Goal: Answer question/provide support

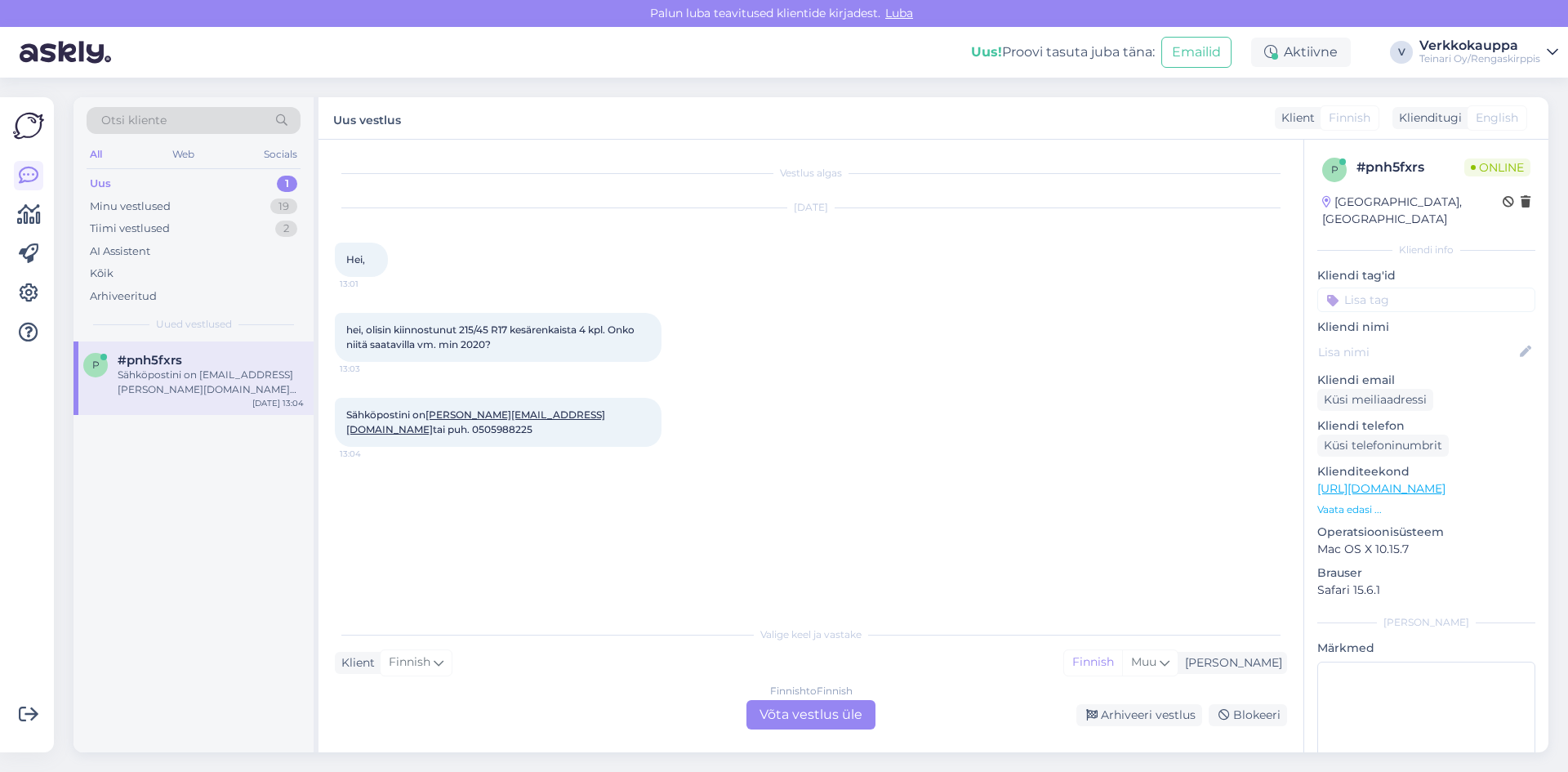
click at [789, 715] on div "Finnish to Finnish Võta vestlus üle" at bounding box center [811, 715] width 129 height 29
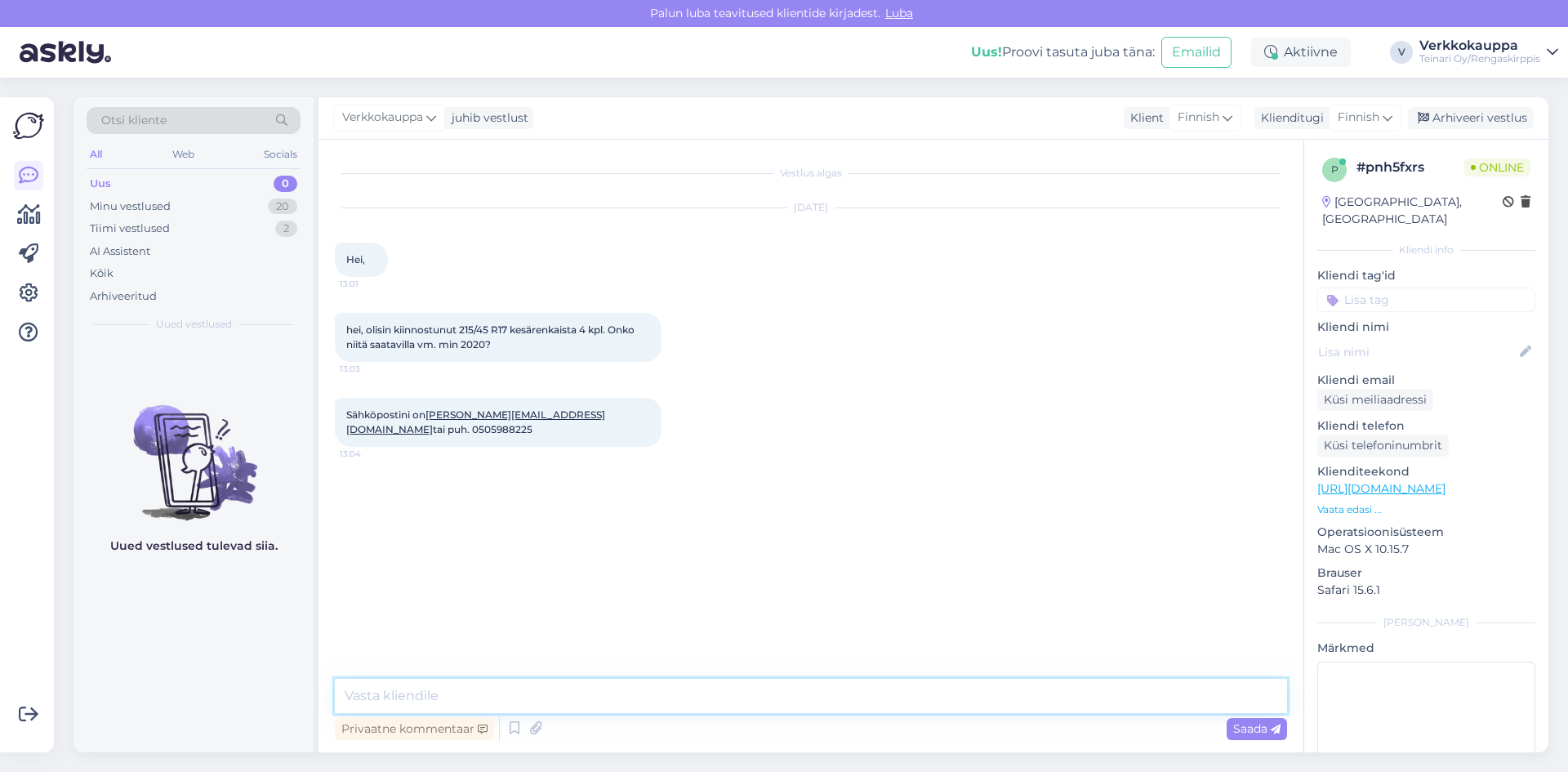
click at [483, 699] on textarea at bounding box center [811, 696] width 952 height 34
type textarea "h"
drag, startPoint x: 349, startPoint y: 326, endPoint x: 498, endPoint y: 350, distance: 150.9
click at [498, 350] on div "hei, olisin kiinnostunut 215/45 R17 kesärenkaista 4 kpl. Onko niitä saatavilla …" at bounding box center [498, 337] width 326 height 49
copy span "hei, olisin kiinnostunut 215/45 R17 kesärenkaista 4 kpl. Onko niitä saatavilla …"
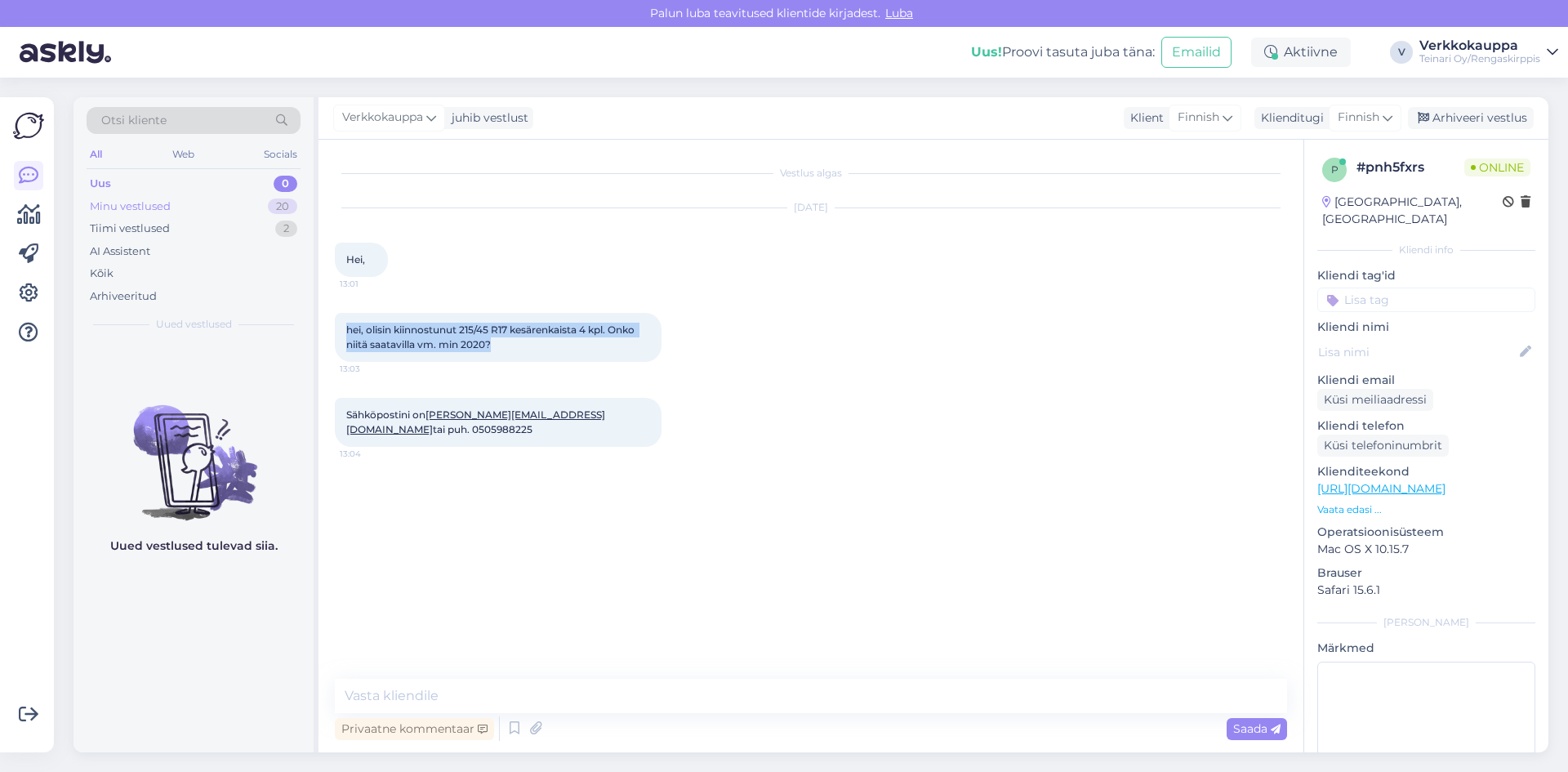
click at [105, 212] on div "Minu vestlused" at bounding box center [130, 206] width 80 height 16
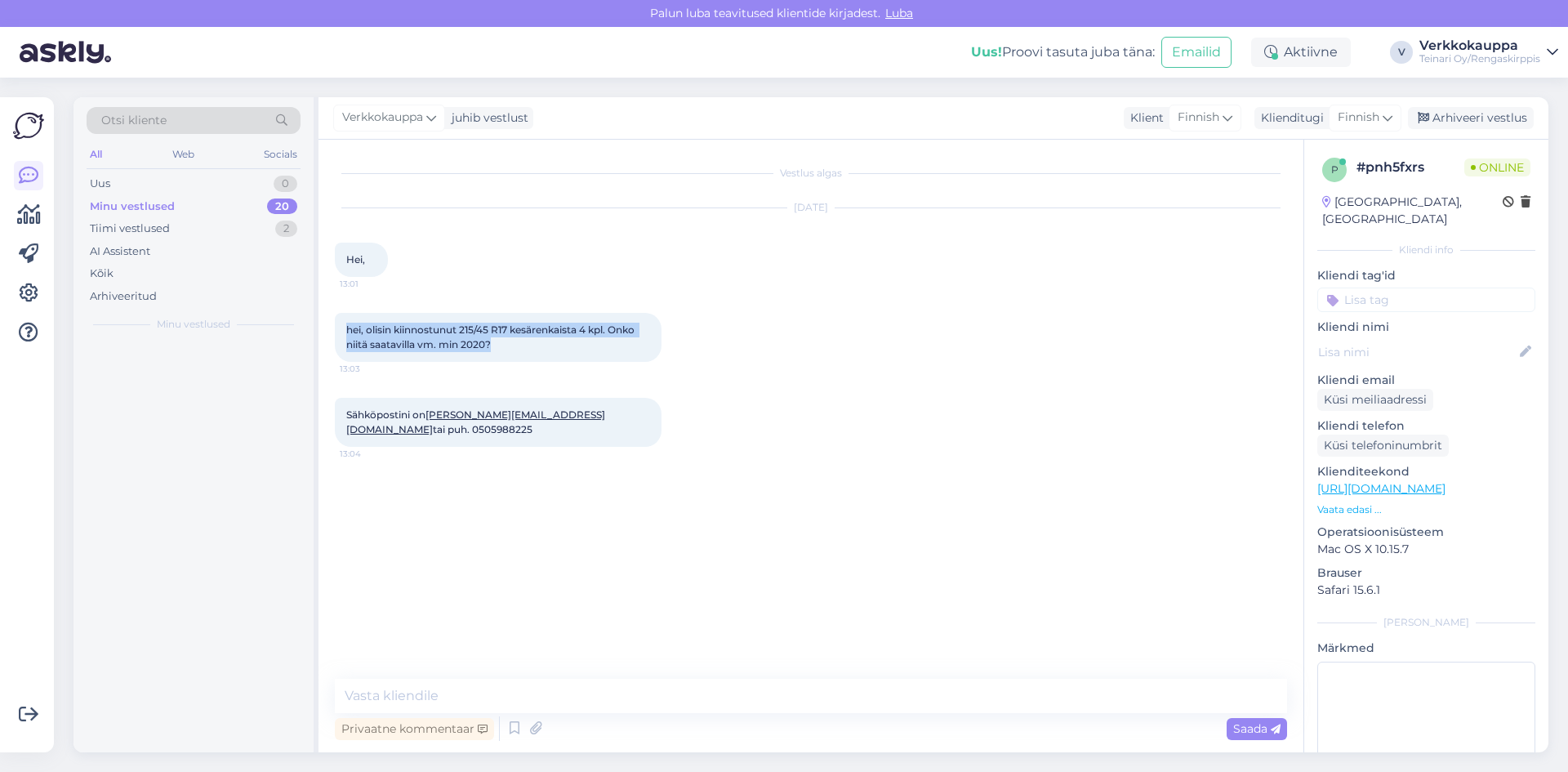
drag, startPoint x: 108, startPoint y: 183, endPoint x: 141, endPoint y: 197, distance: 35.8
click at [114, 184] on div "Uus 0" at bounding box center [194, 183] width 214 height 23
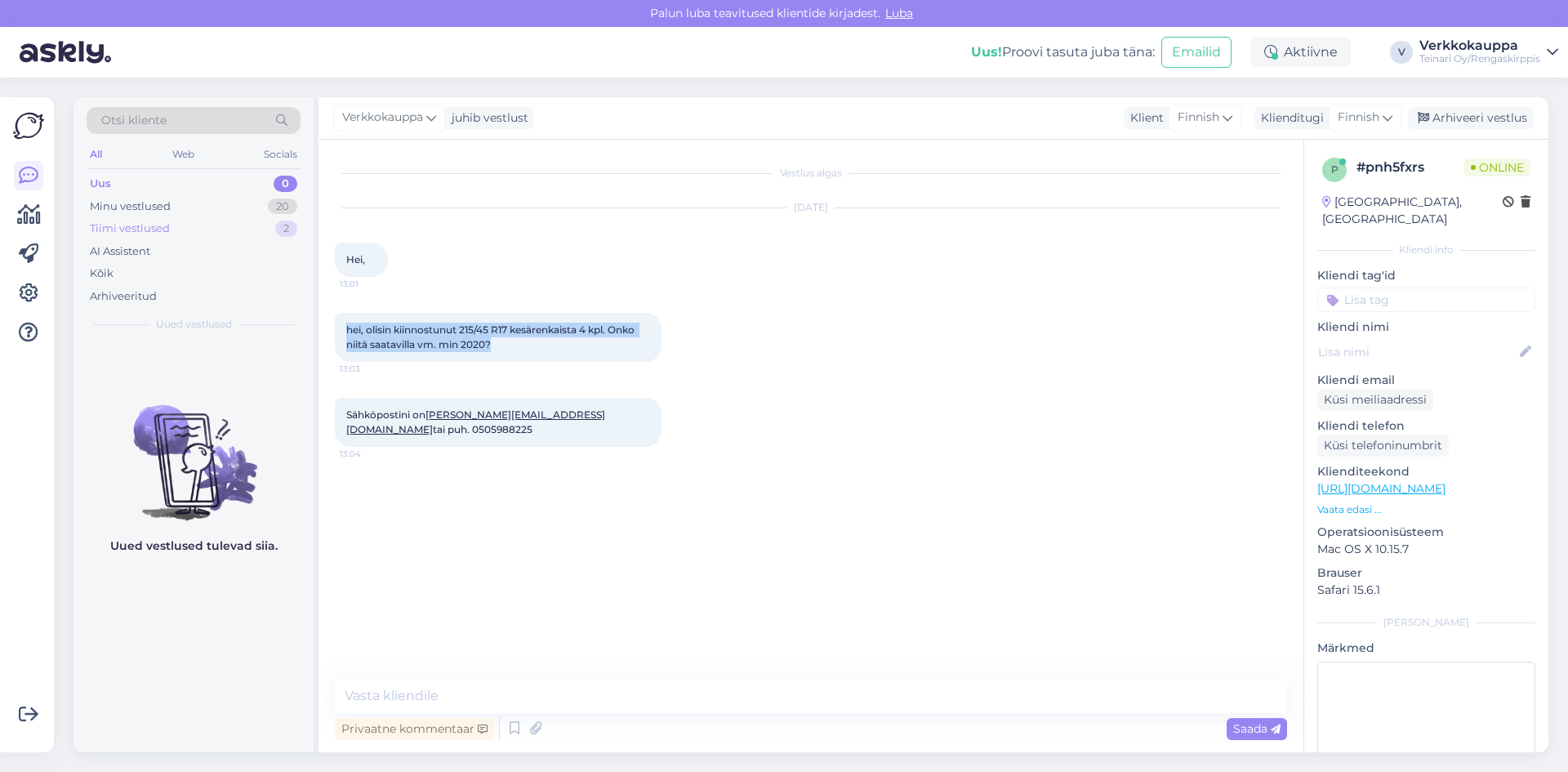
click at [153, 226] on div "Tiimi vestlused" at bounding box center [129, 228] width 80 height 16
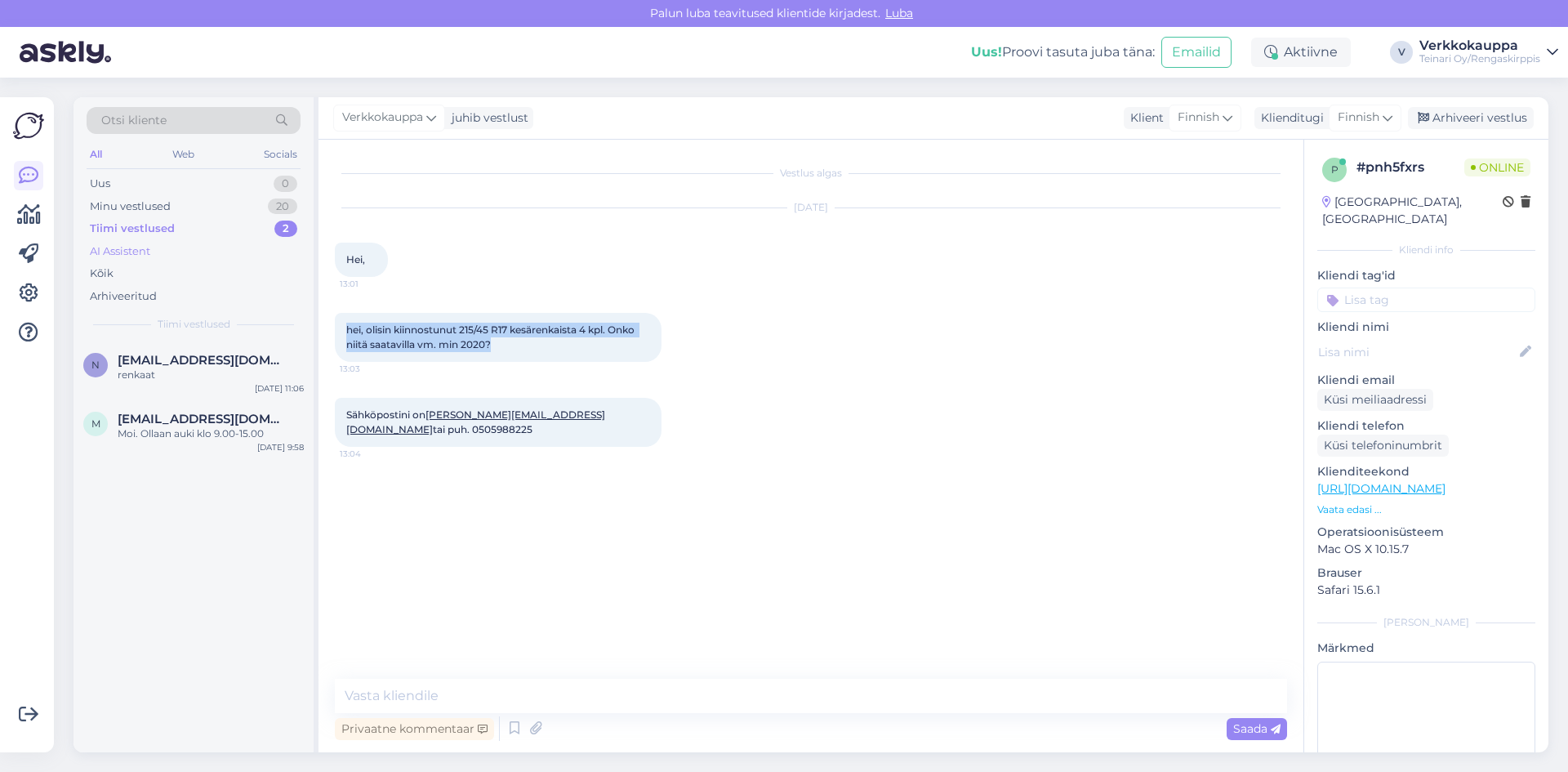
click at [150, 254] on div "AI Assistent" at bounding box center [120, 251] width 61 height 16
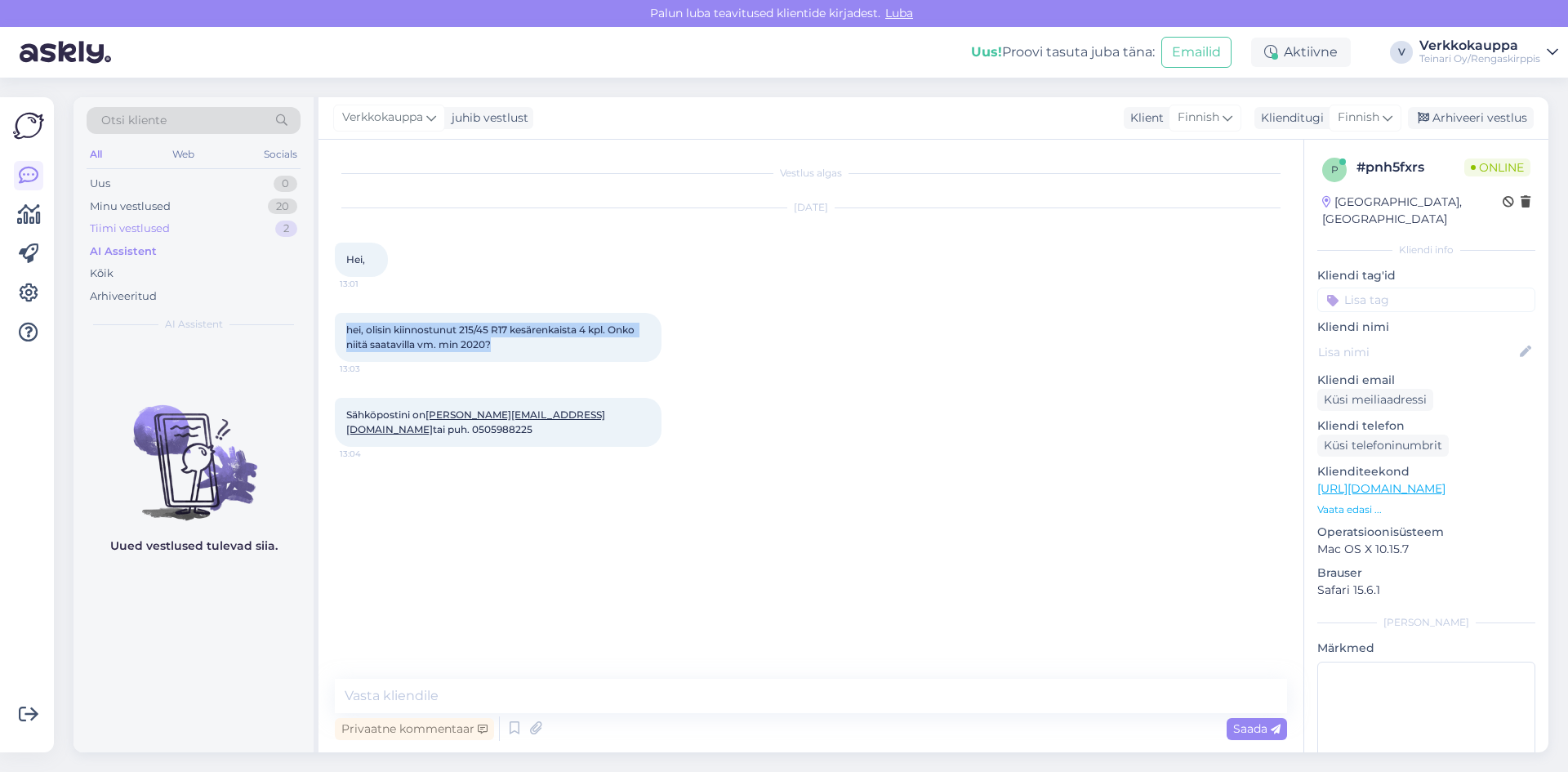
click at [158, 230] on div "Tiimi vestlused" at bounding box center [129, 228] width 80 height 16
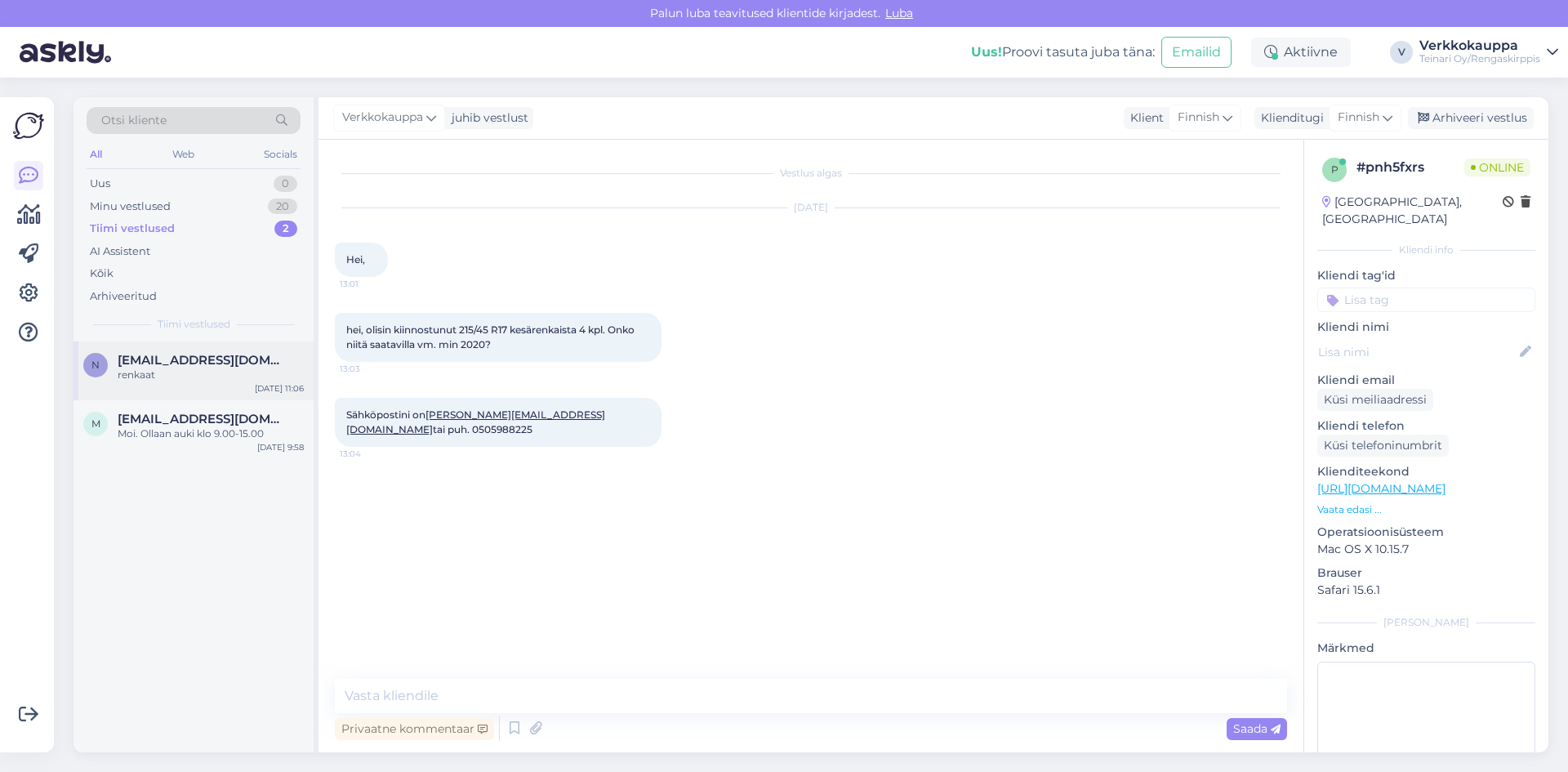
click at [164, 380] on div "renkaat" at bounding box center [210, 374] width 186 height 15
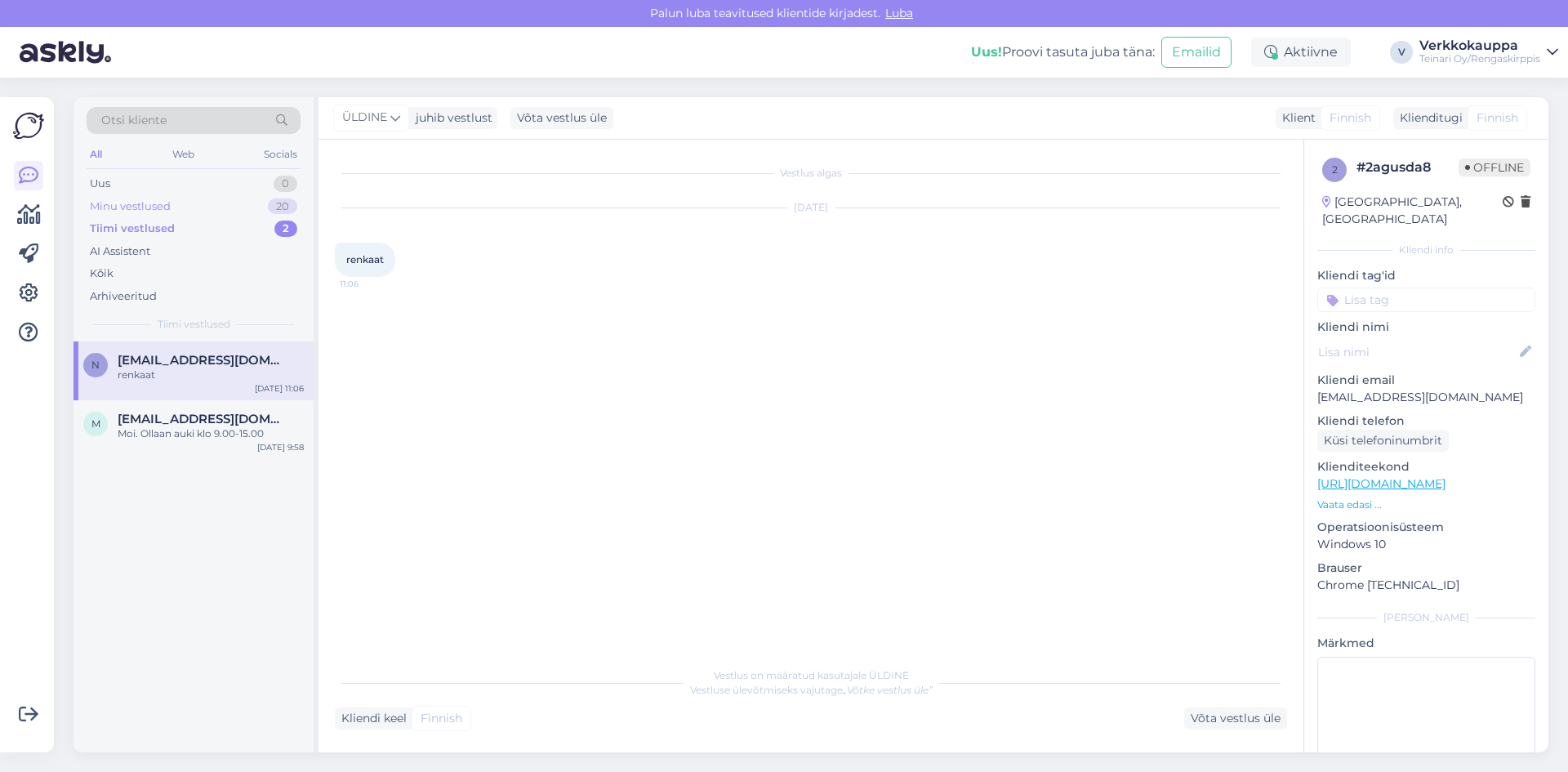
click at [139, 204] on div "Minu vestlused" at bounding box center [130, 206] width 80 height 16
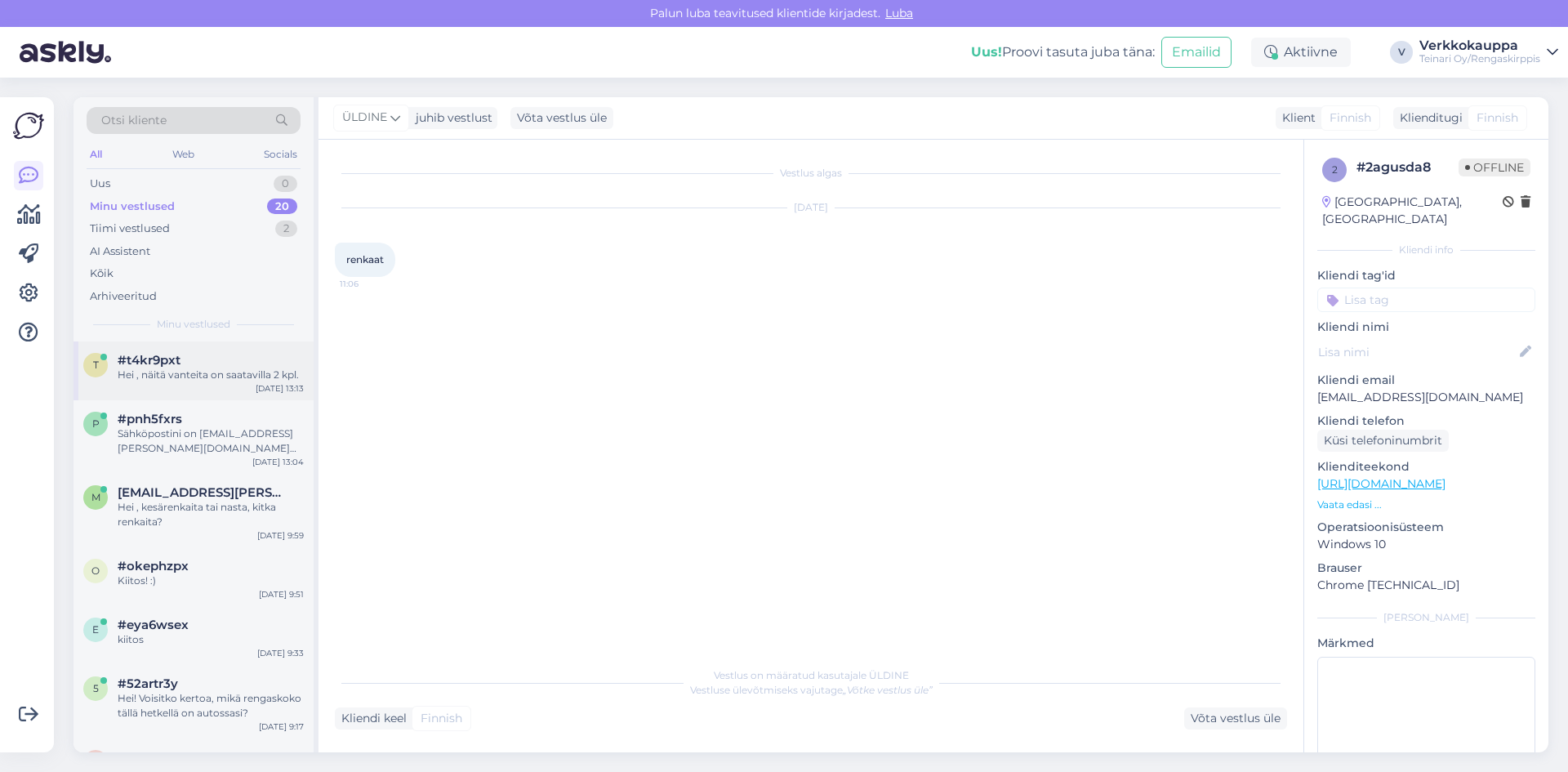
click at [202, 374] on div "Hei , näitä vanteita on saatavilla 2 kpl." at bounding box center [210, 374] width 186 height 15
